Goal: Check status: Check status

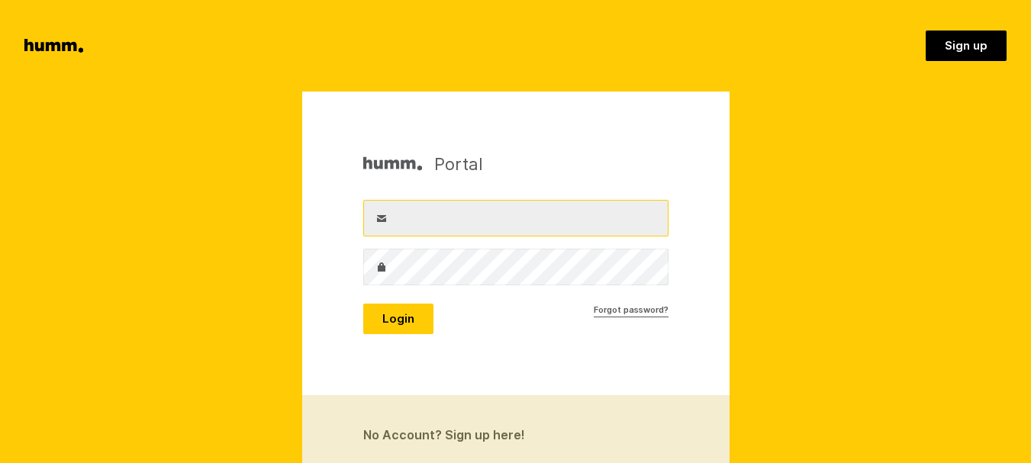
click at [480, 222] on input "Username" at bounding box center [515, 218] width 305 height 37
type input "info@goldenhive.co.nz"
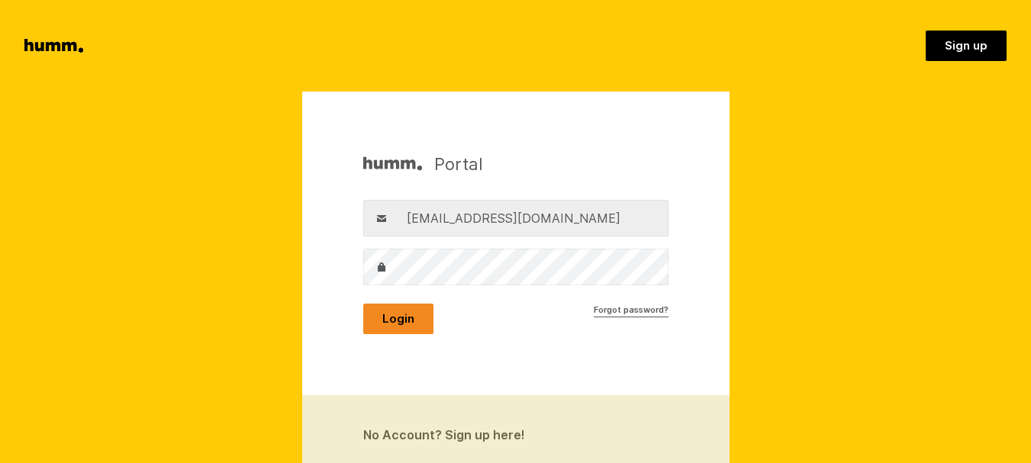
click at [411, 311] on button "Login" at bounding box center [398, 319] width 70 height 31
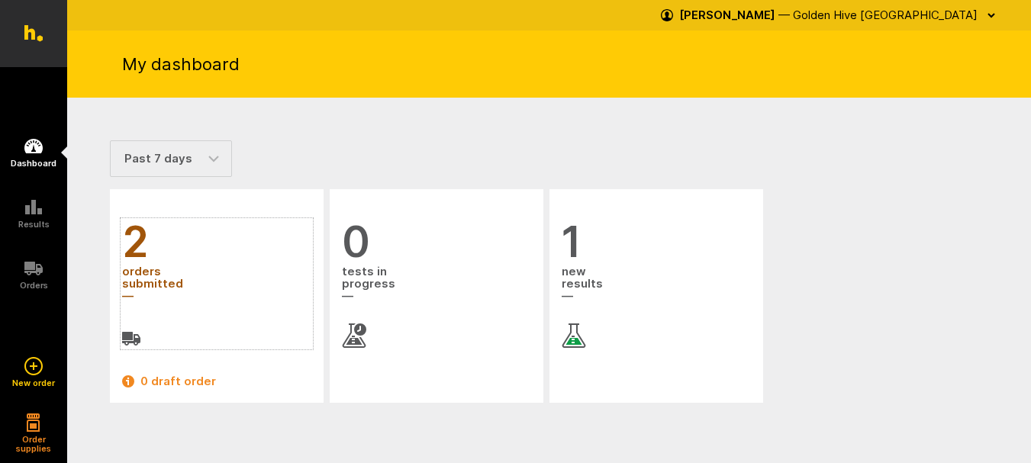
click at [147, 280] on span "orders submitted" at bounding box center [216, 284] width 189 height 41
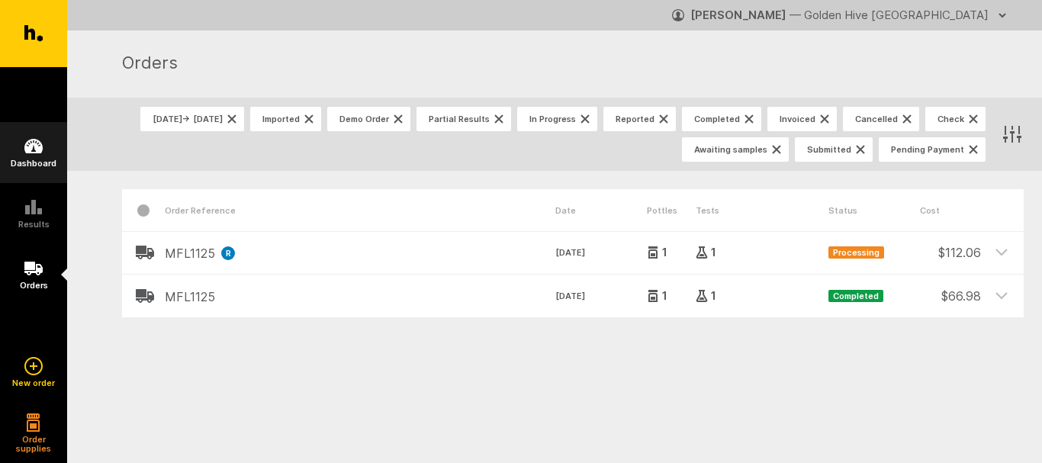
click at [51, 155] on link "Dashboard" at bounding box center [33, 152] width 67 height 61
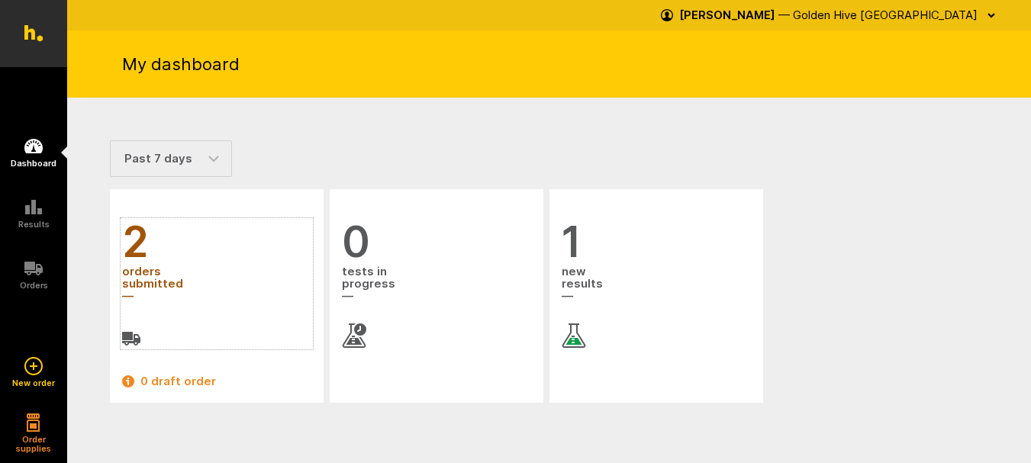
click at [127, 277] on span "orders submitted" at bounding box center [216, 284] width 189 height 41
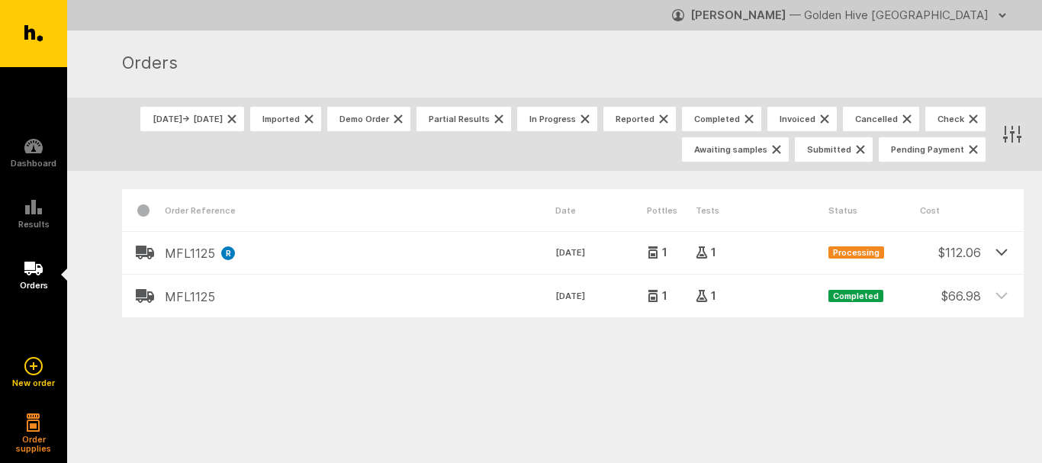
click at [1004, 256] on icon at bounding box center [1002, 252] width 14 height 14
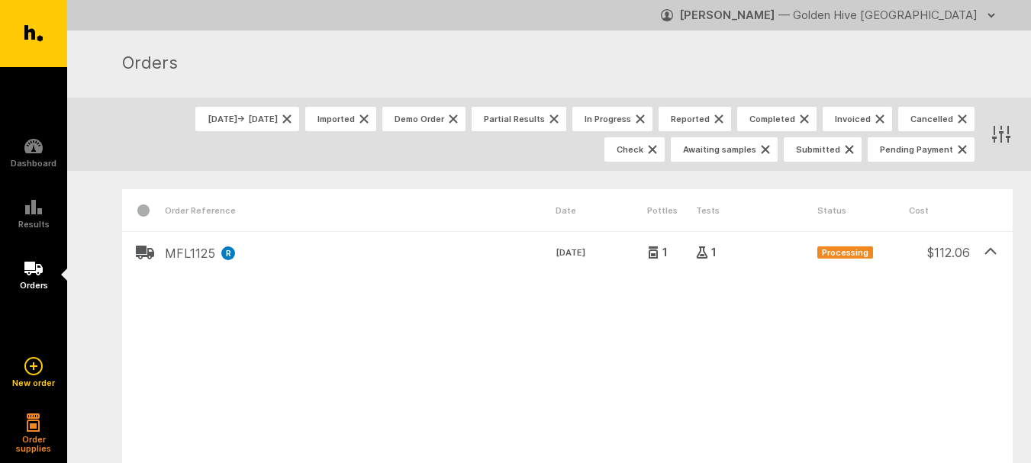
click at [982, 19] on div "button" at bounding box center [991, 15] width 18 height 24
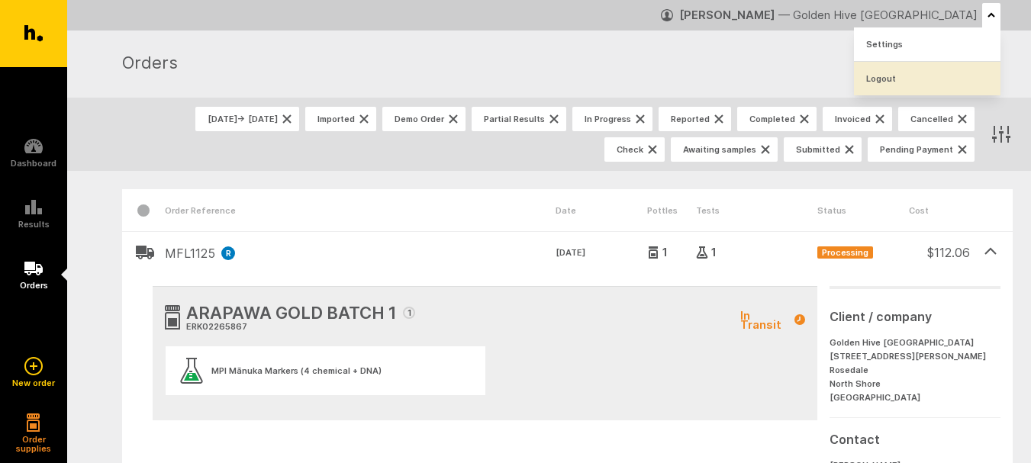
click at [894, 72] on link "Logout" at bounding box center [927, 79] width 147 height 34
